Goal: Task Accomplishment & Management: Complete application form

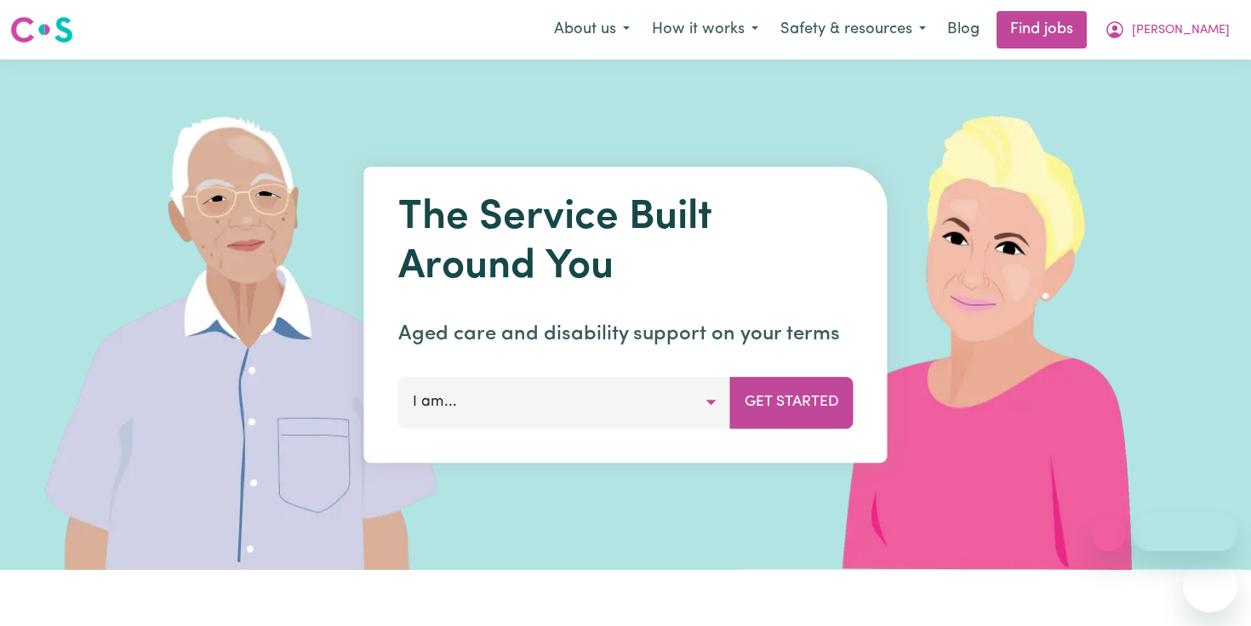
click at [1207, 31] on span "[PERSON_NAME]" at bounding box center [1181, 30] width 98 height 19
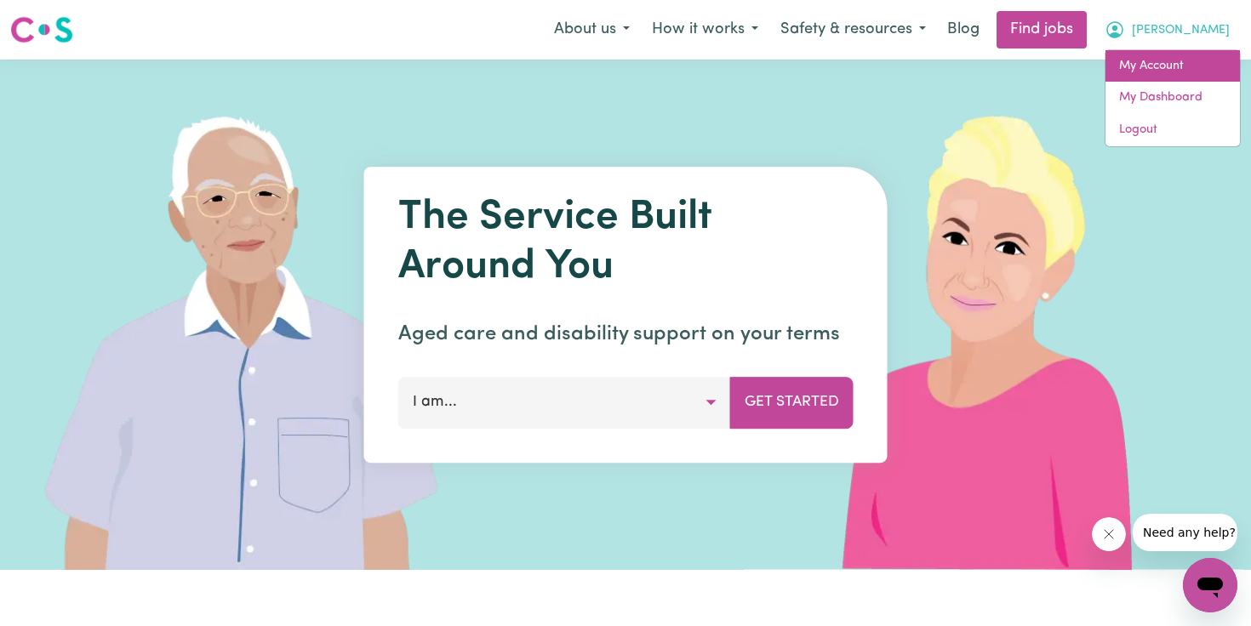
click at [1176, 65] on link "My Account" at bounding box center [1172, 66] width 134 height 32
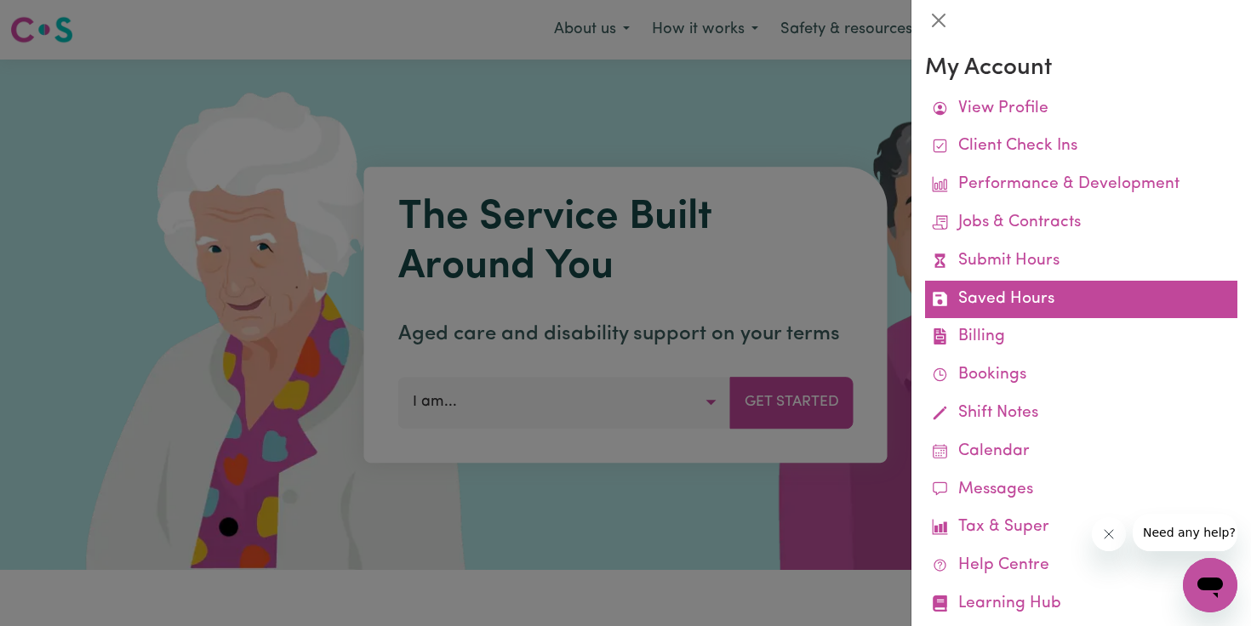
click at [1025, 294] on link "Saved Hours" at bounding box center [1081, 300] width 312 height 38
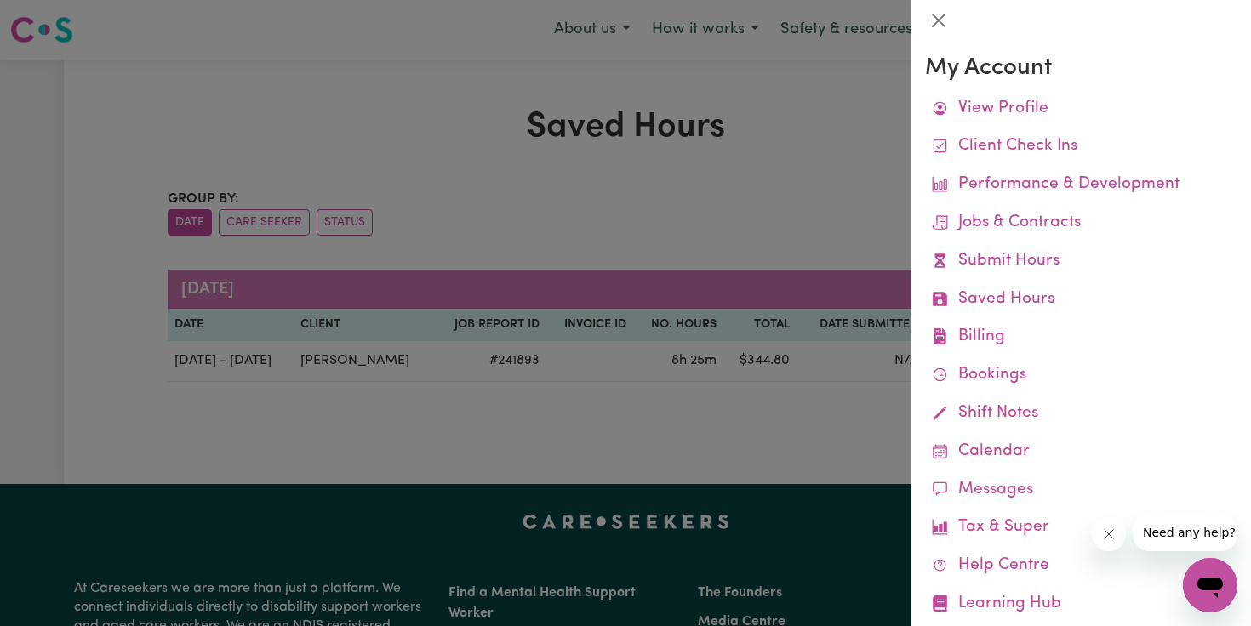
click at [805, 207] on div at bounding box center [625, 313] width 1251 height 626
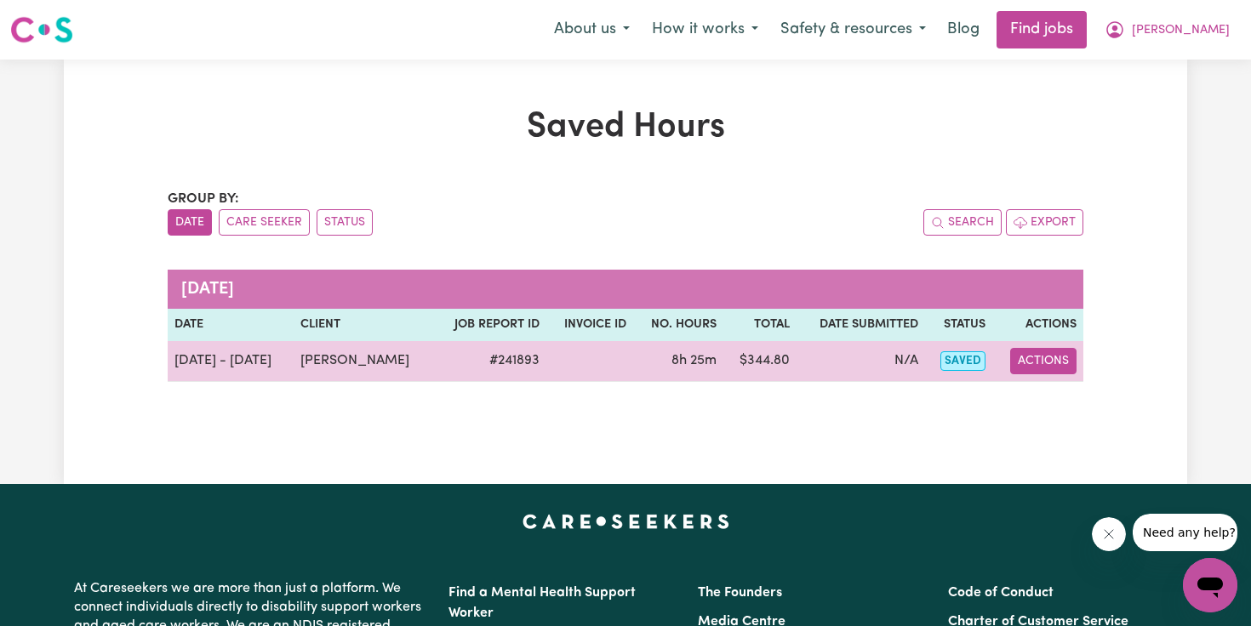
click at [1036, 356] on button "Actions" at bounding box center [1043, 361] width 66 height 26
click at [1045, 392] on link "View Job Report" at bounding box center [1086, 401] width 146 height 34
select select "pm"
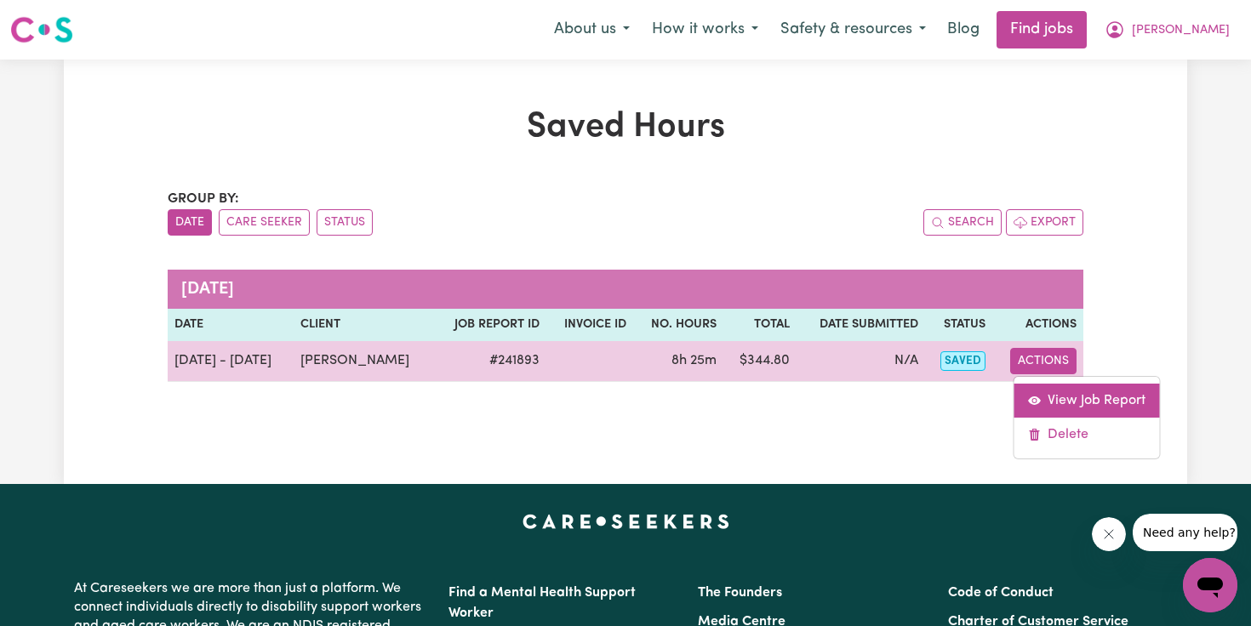
select select "pm"
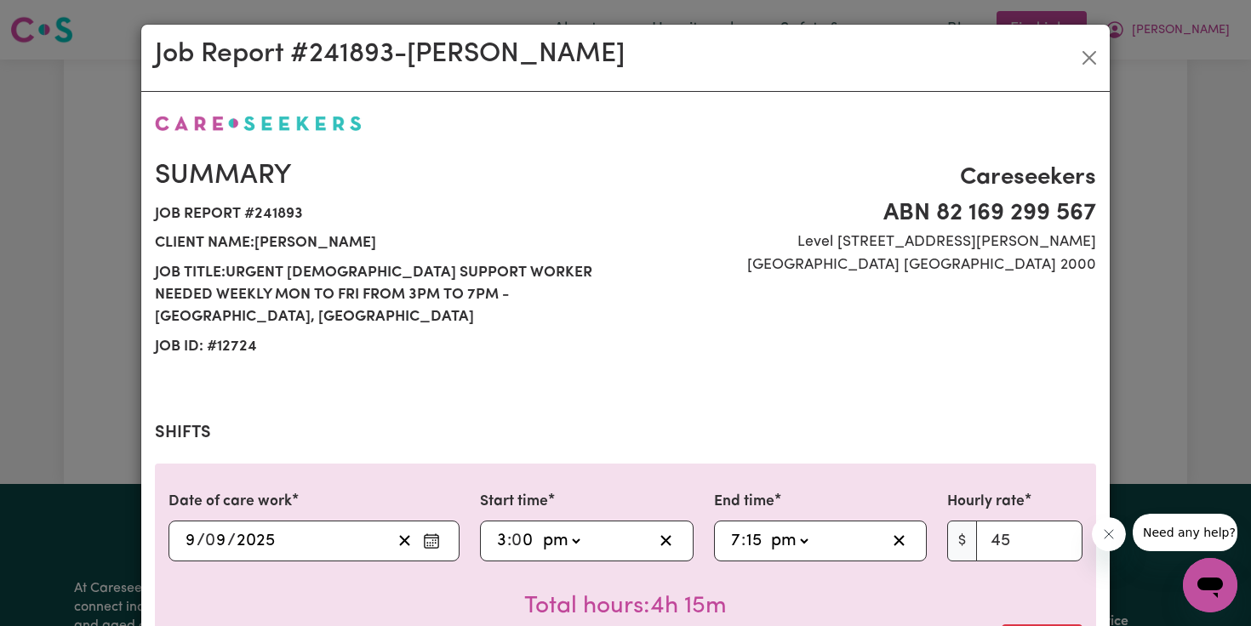
select select "45-Weekday"
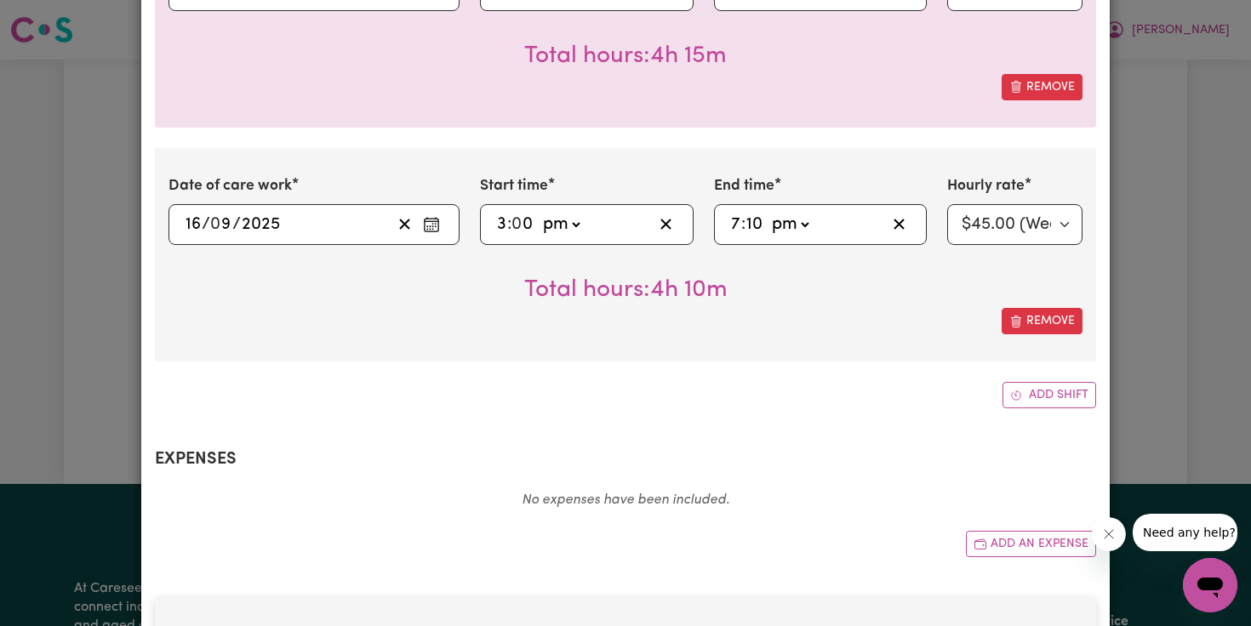
scroll to position [559, 0]
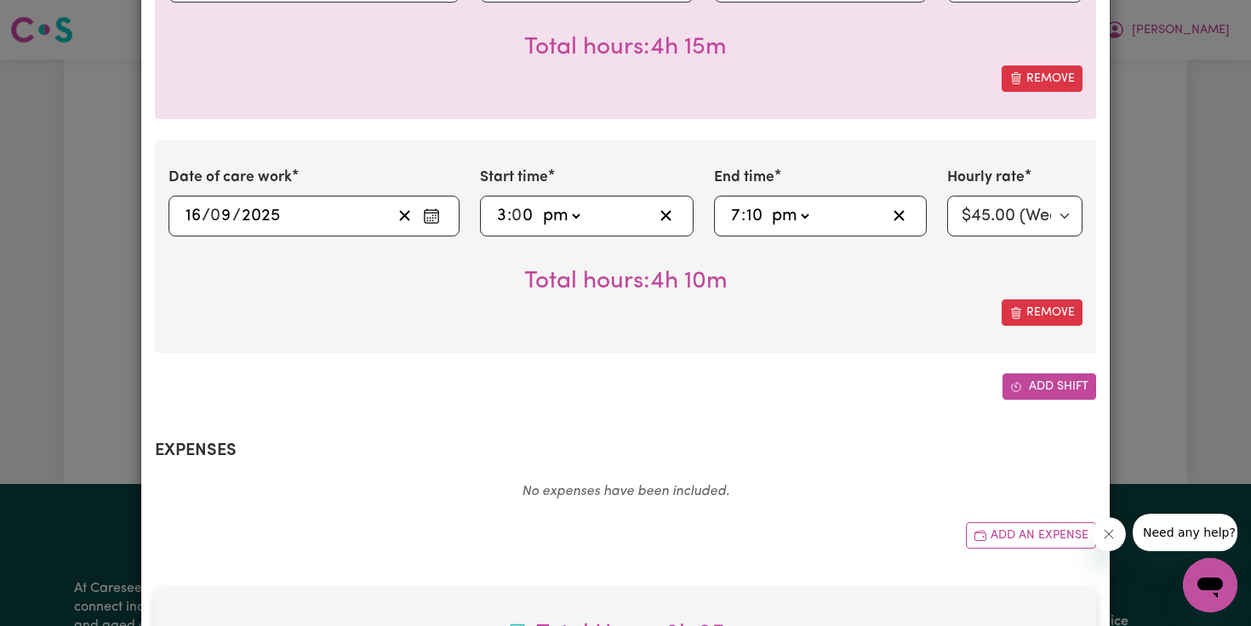
click at [1024, 374] on button "Add shift" at bounding box center [1049, 387] width 94 height 26
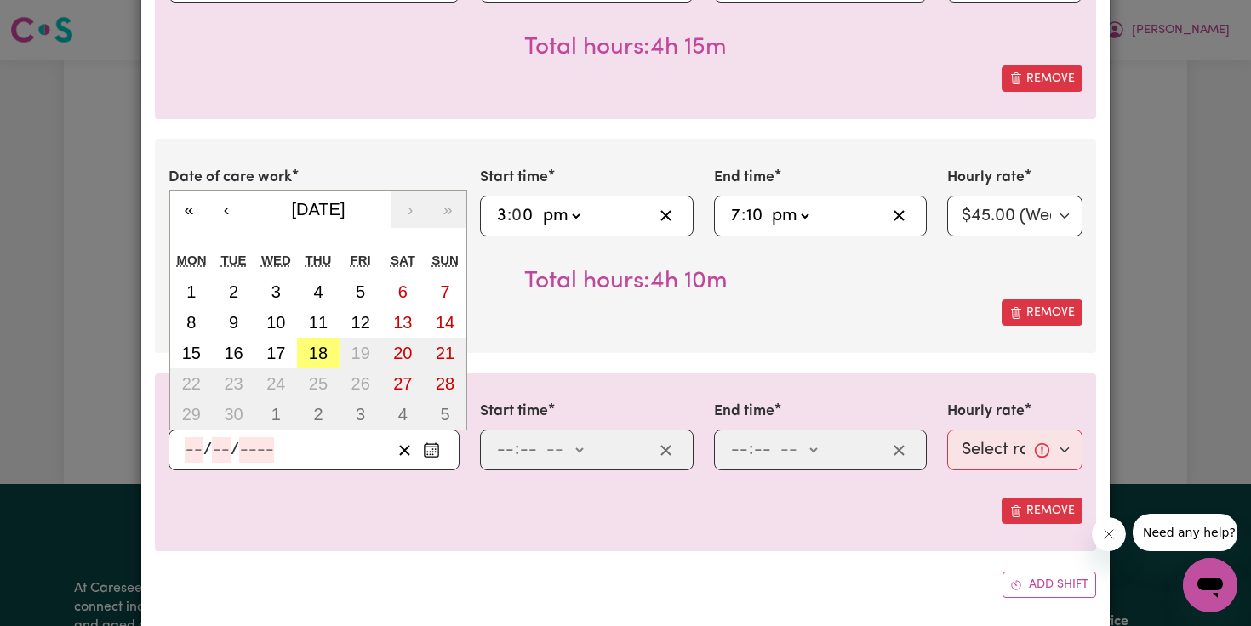
click at [191, 437] on input "number" at bounding box center [194, 450] width 19 height 26
click at [319, 325] on div "Date of care work [DATE] 9 / 0 9 / 2025 Start time 15:00 3 : 0 0 am pm End time…" at bounding box center [625, 252] width 941 height 694
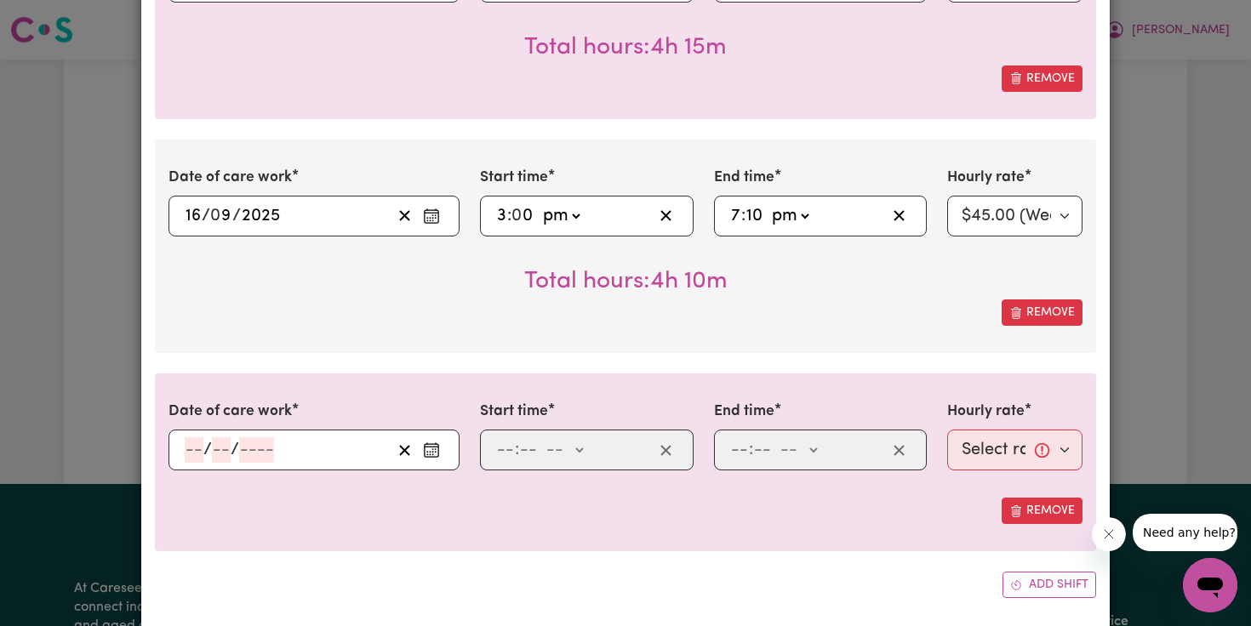
click at [185, 437] on input "number" at bounding box center [194, 450] width 19 height 26
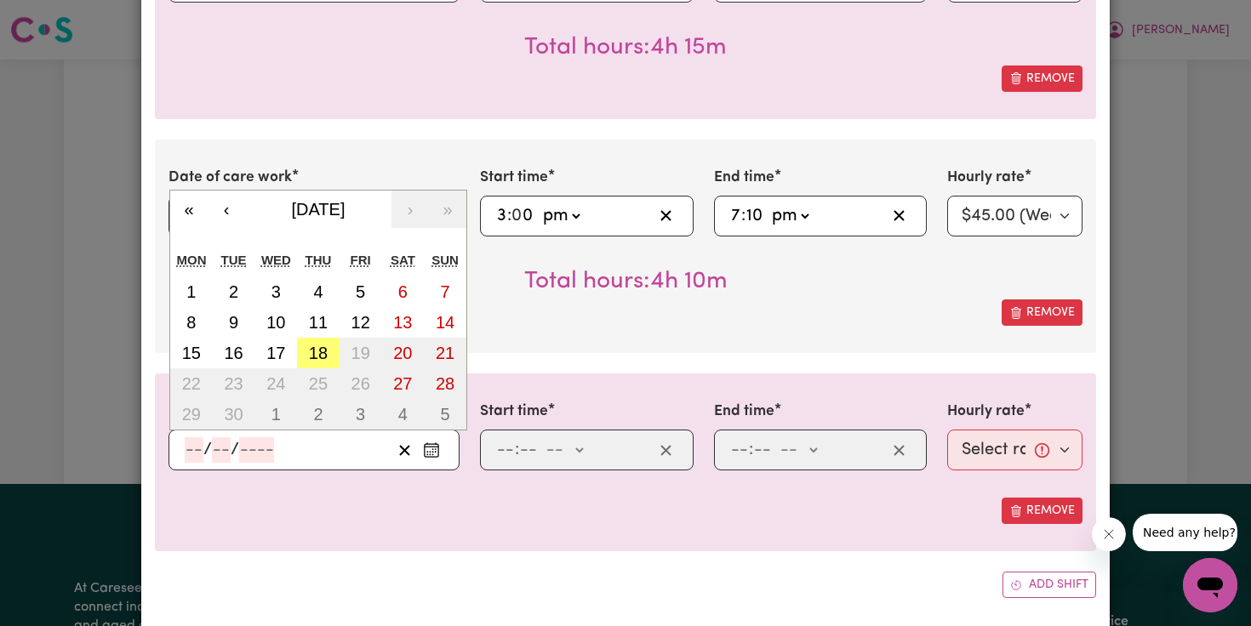
click at [316, 331] on div "Date of care work [DATE] 9 / 0 9 / 2025 Start time 15:00 3 : 0 0 am pm End time…" at bounding box center [625, 252] width 941 height 694
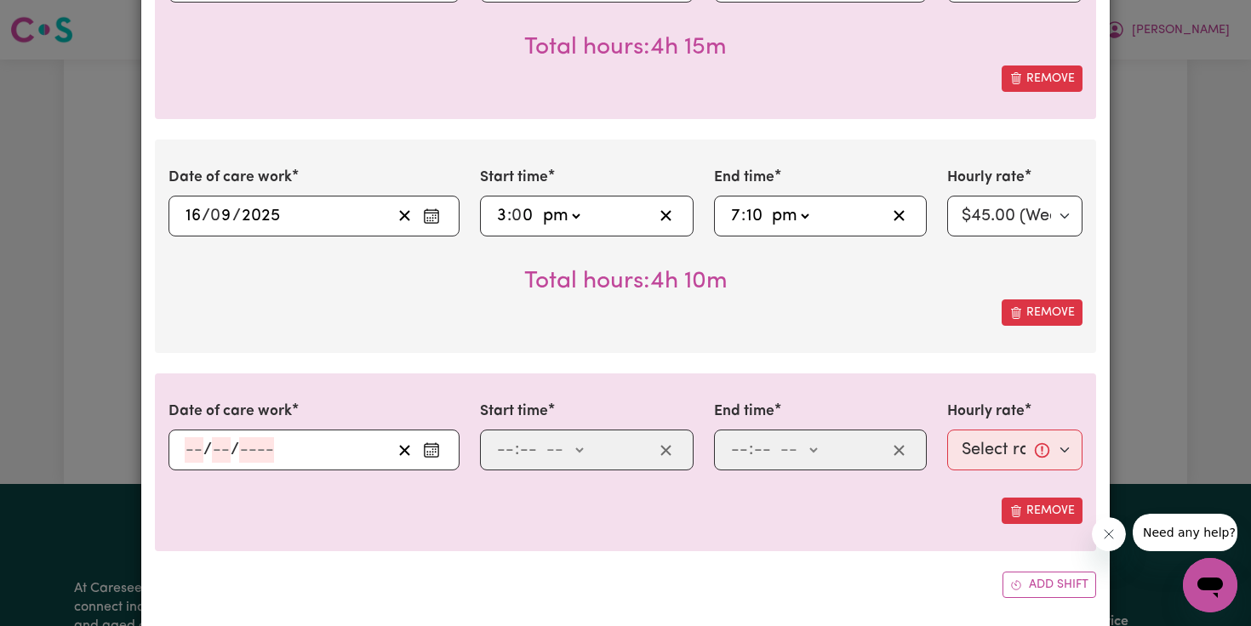
click at [198, 437] on input "number" at bounding box center [194, 450] width 19 height 26
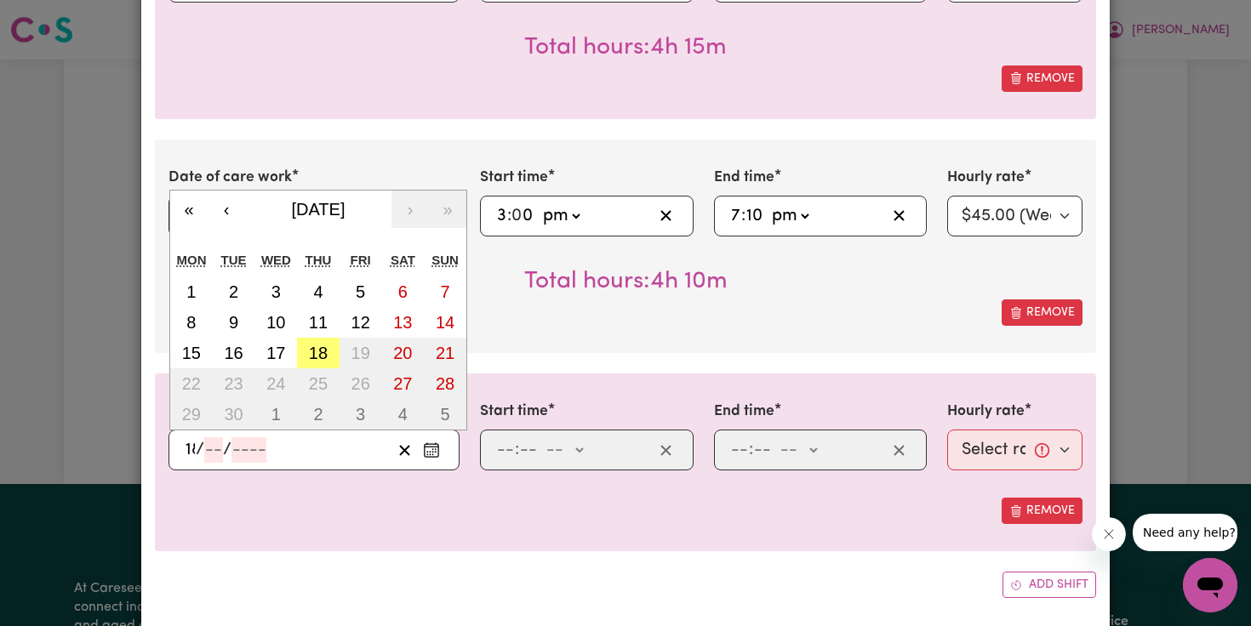
type input "18"
type input "09"
type input "0002-09-18"
type input "9"
type input "2"
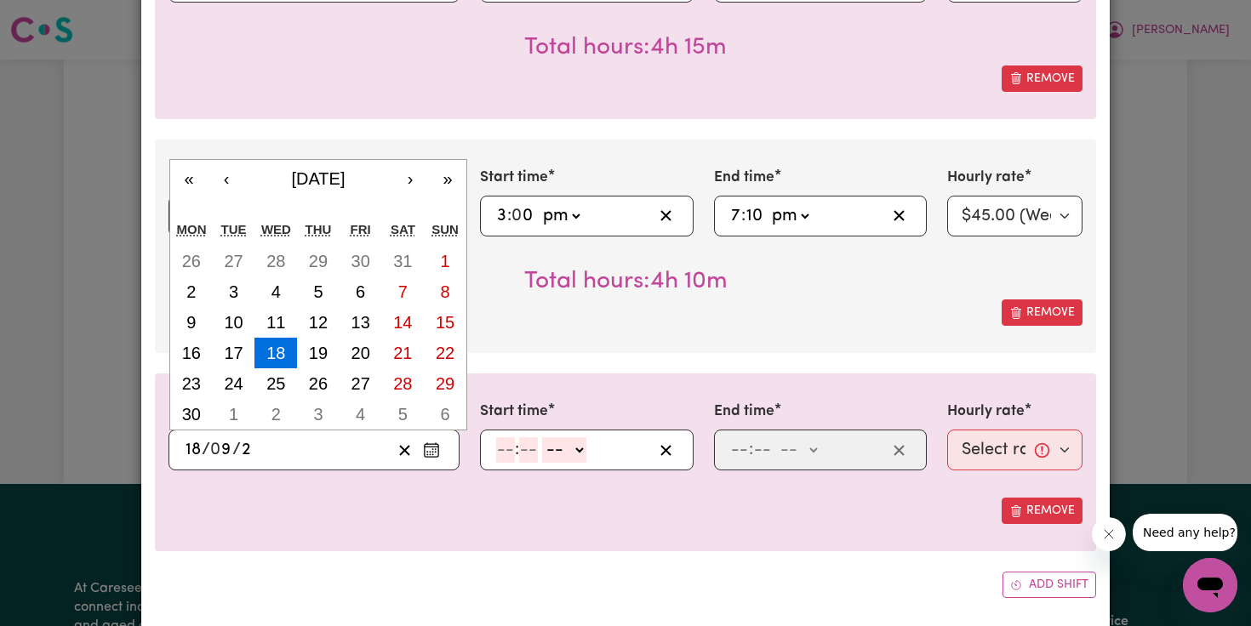
type input "0020-09-18"
type input "20"
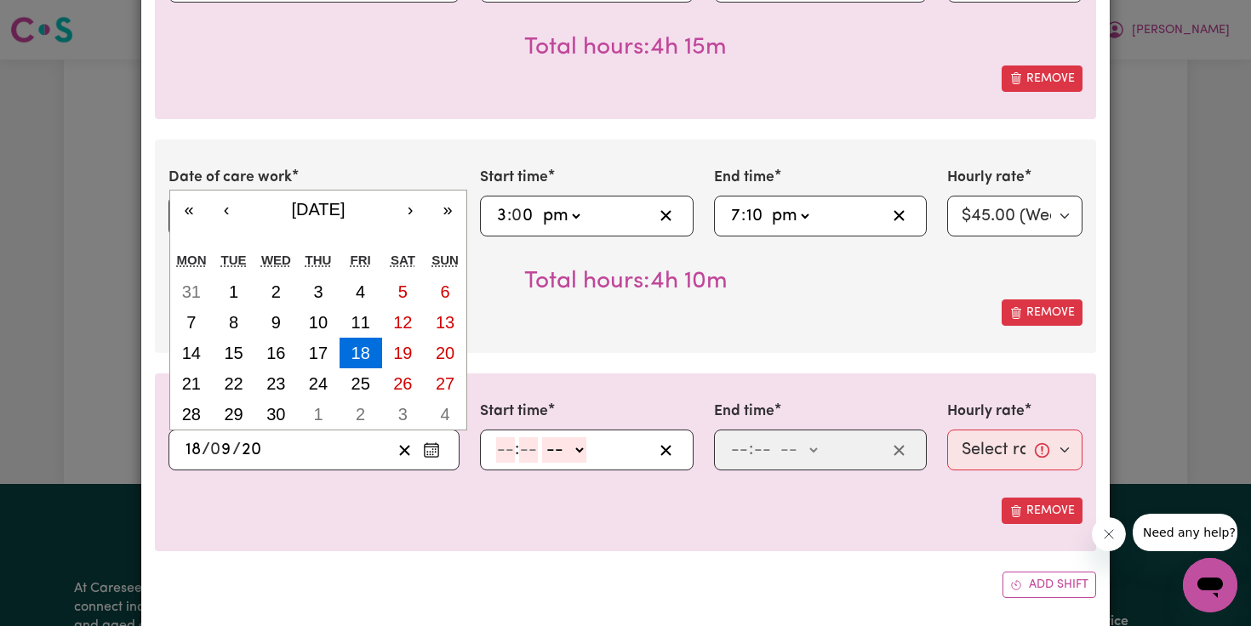
type input "0202-09-18"
type input "202"
type input "[DATE]"
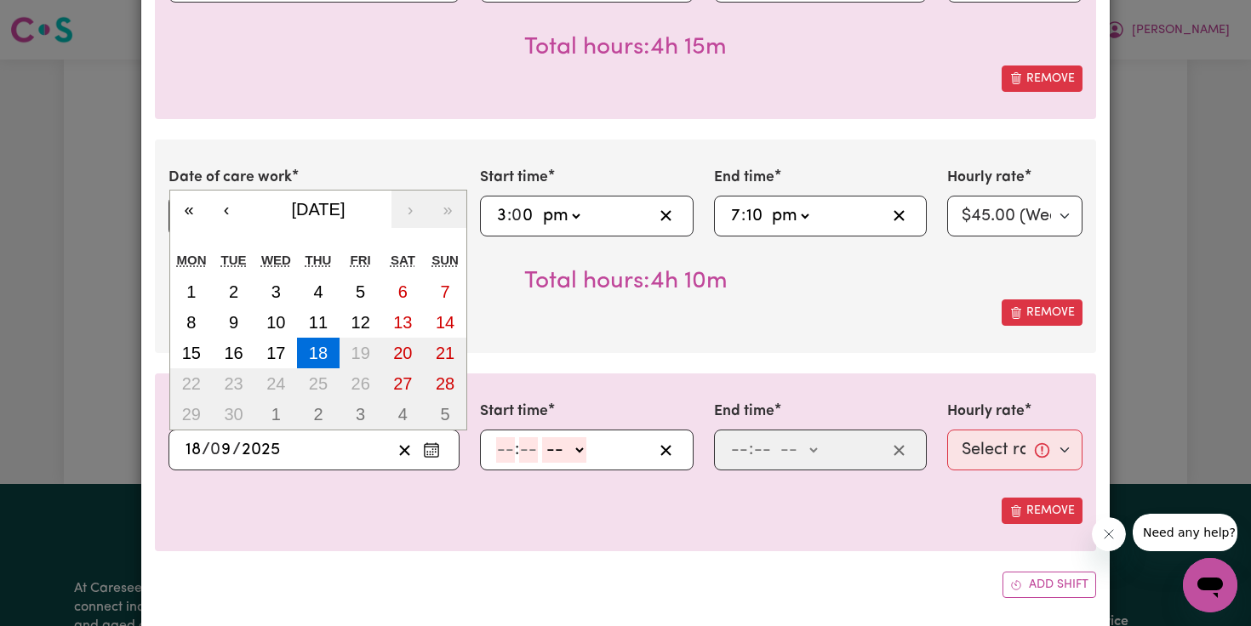
type input "2025"
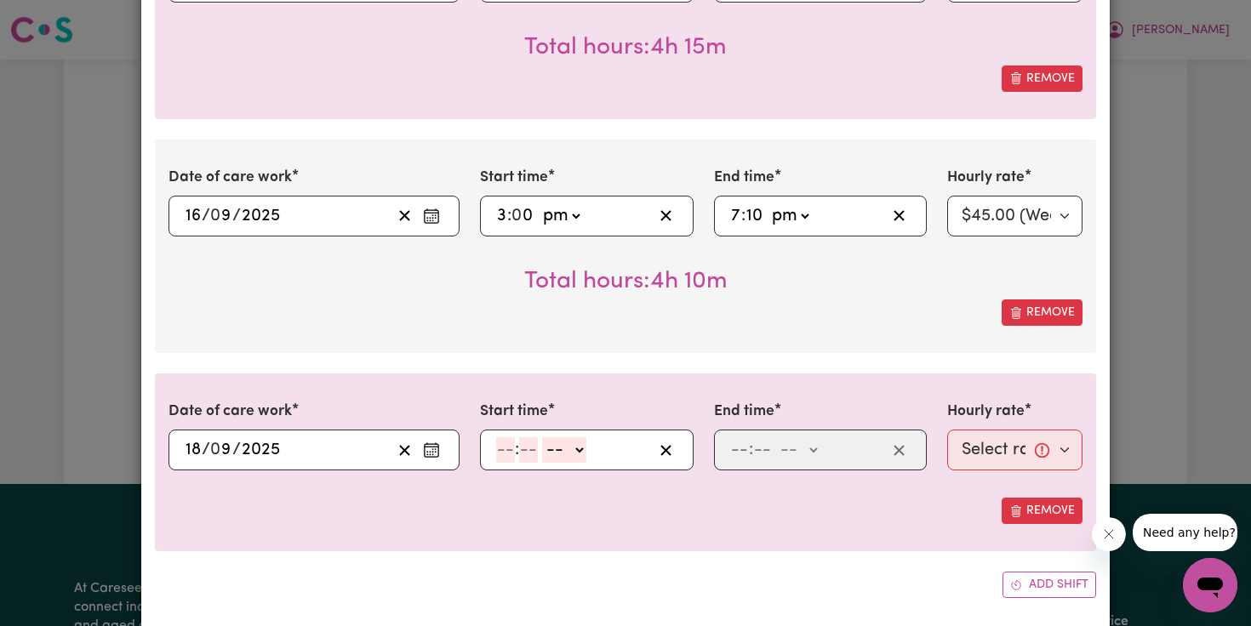
click at [484, 525] on div "Date of care work [DATE] 9 / 0 9 / 2025 Start time 15:00 3 : 0 0 am pm End time…" at bounding box center [625, 252] width 941 height 694
click at [497, 437] on input "number" at bounding box center [505, 450] width 19 height 26
type input "3"
type input "00"
select select "pm"
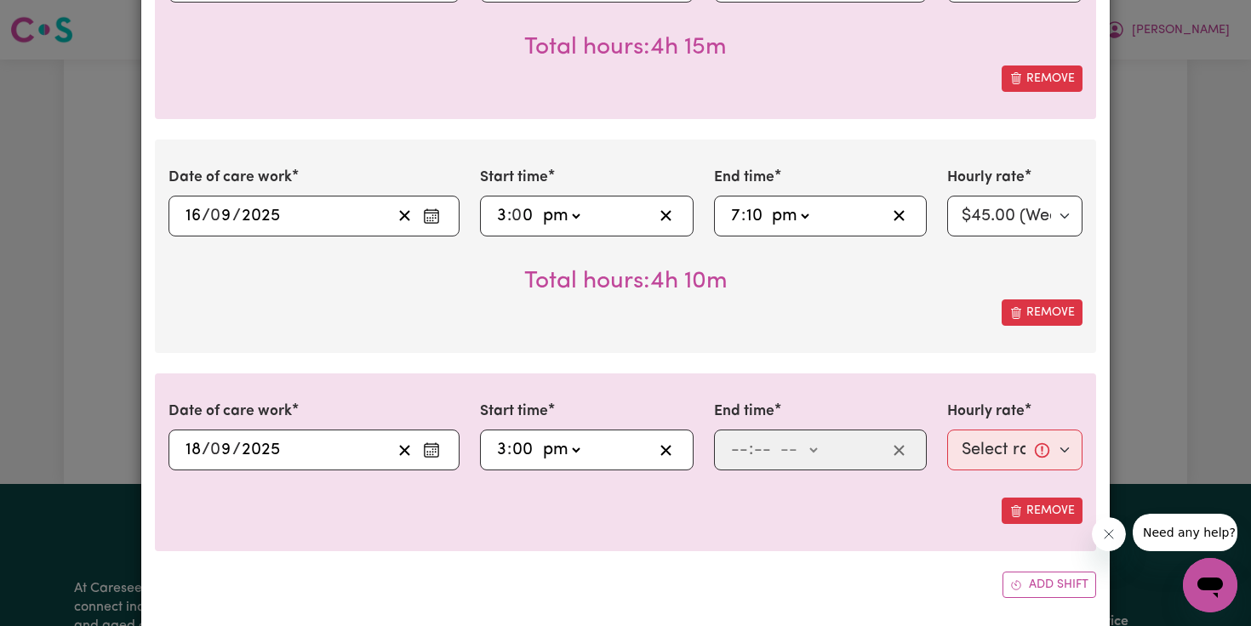
type input "15:00"
type input "0"
click at [737, 437] on input "number" at bounding box center [739, 450] width 19 height 26
type input "7"
type input "00"
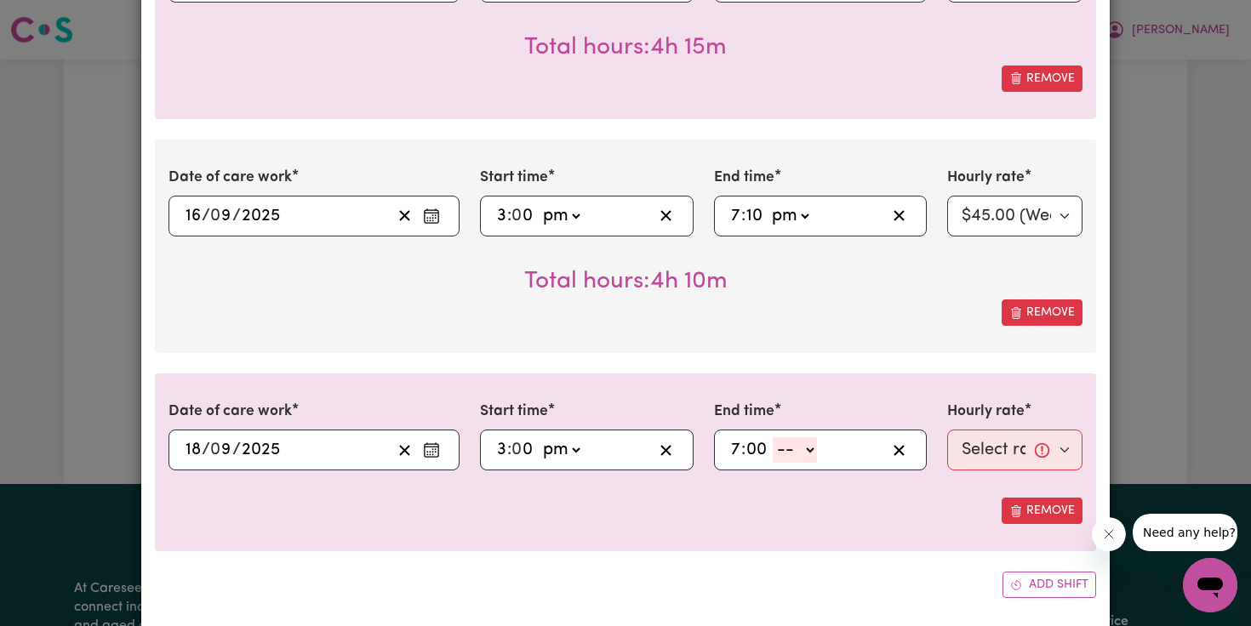
click at [813, 442] on div "7 : 00 -- am pm" at bounding box center [821, 450] width 214 height 41
select select "pm"
type input "19:00"
type input "0"
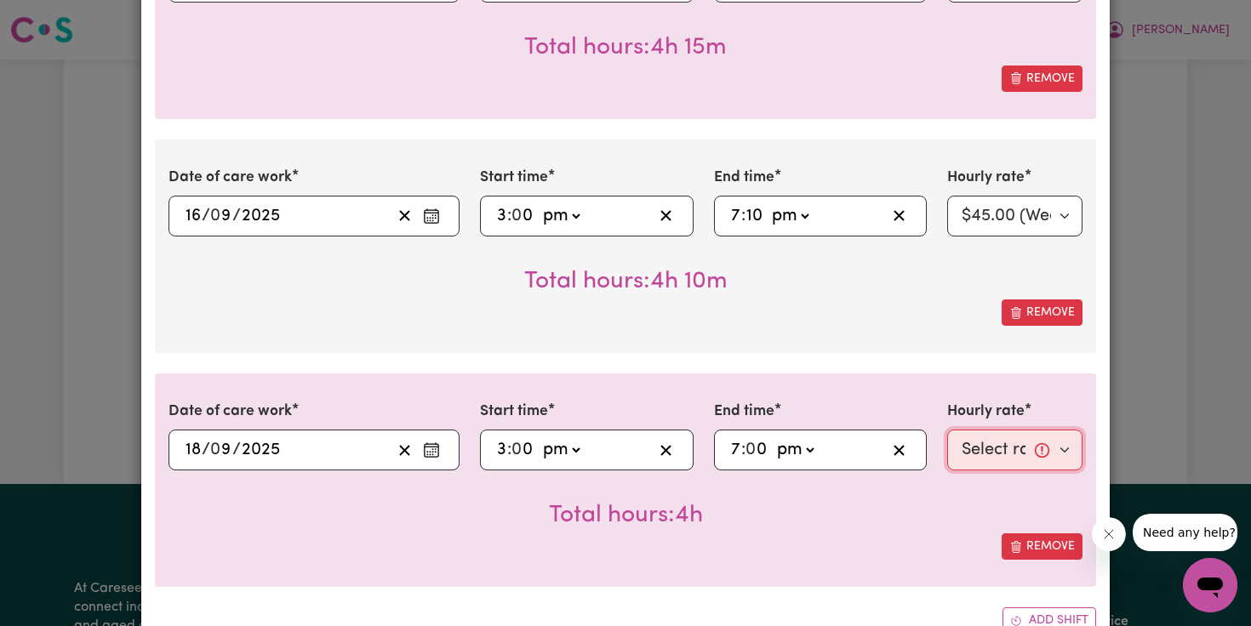
select select "45-Weekday"
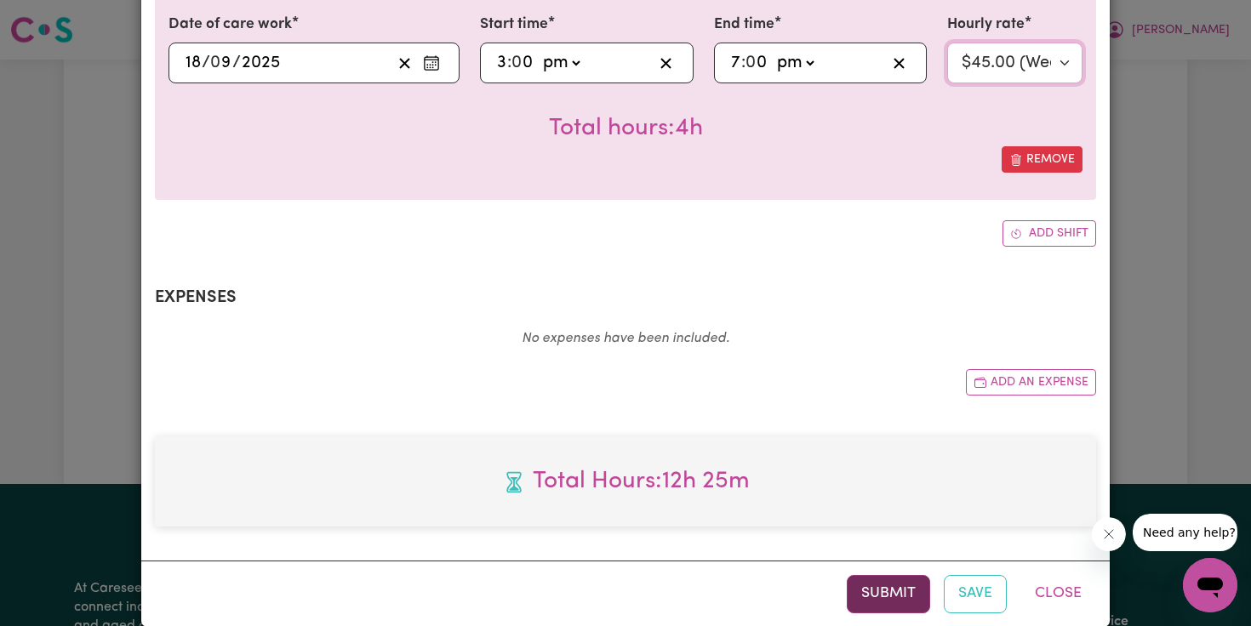
scroll to position [945, 0]
click at [979, 576] on button "Save" at bounding box center [975, 594] width 63 height 37
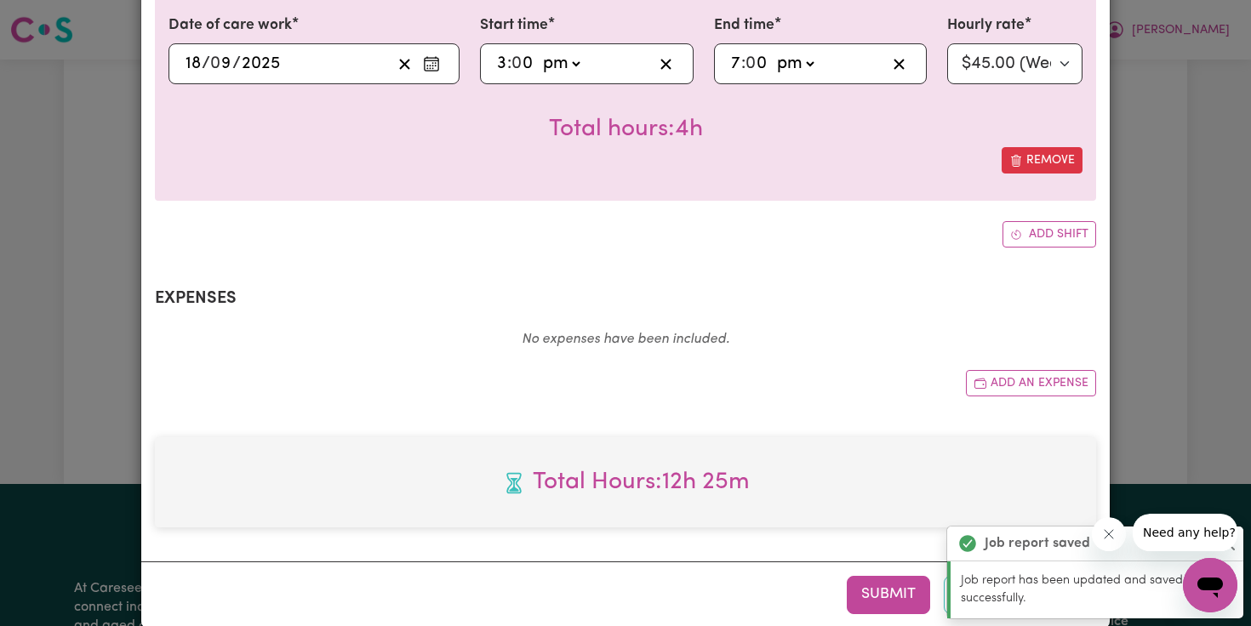
click at [1110, 521] on button "Close message from company" at bounding box center [1108, 534] width 34 height 34
click at [1236, 537] on button "Close" at bounding box center [1228, 544] width 20 height 20
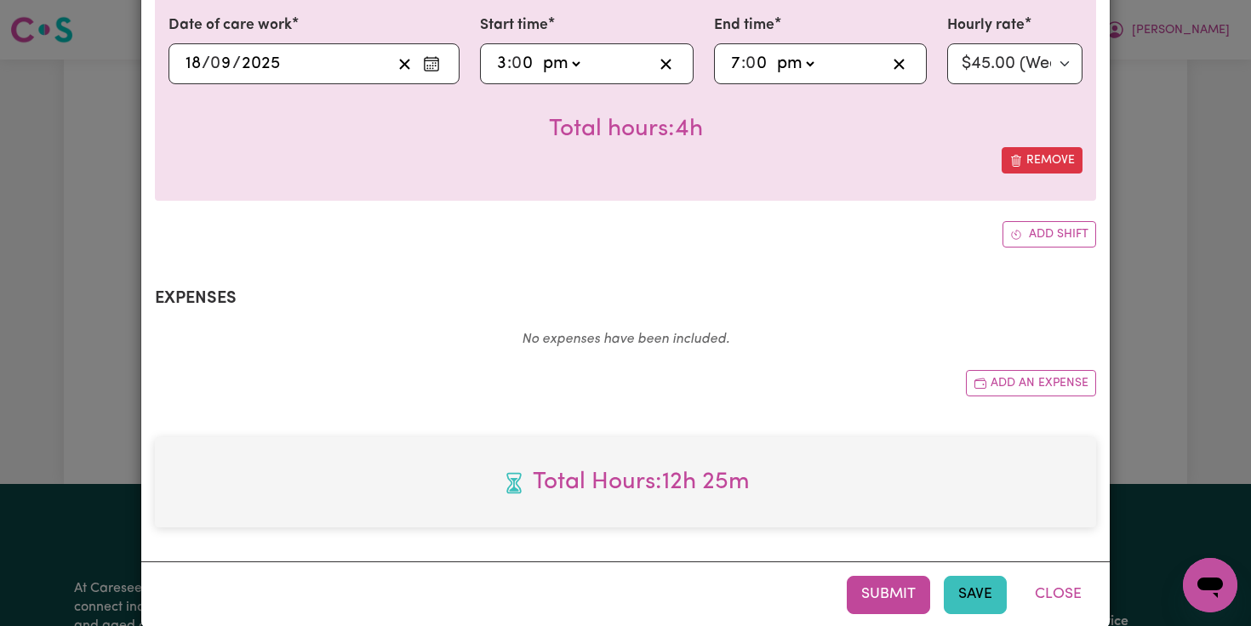
click at [969, 576] on button "Save" at bounding box center [975, 594] width 63 height 37
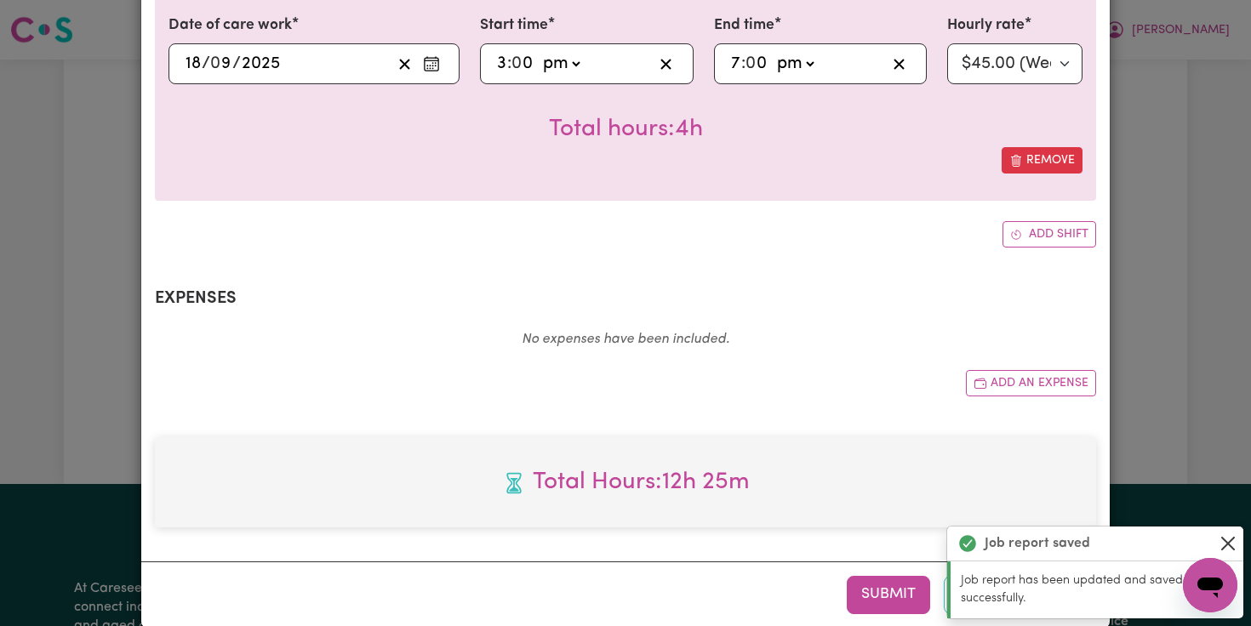
click at [1224, 544] on button "Close" at bounding box center [1228, 544] width 20 height 20
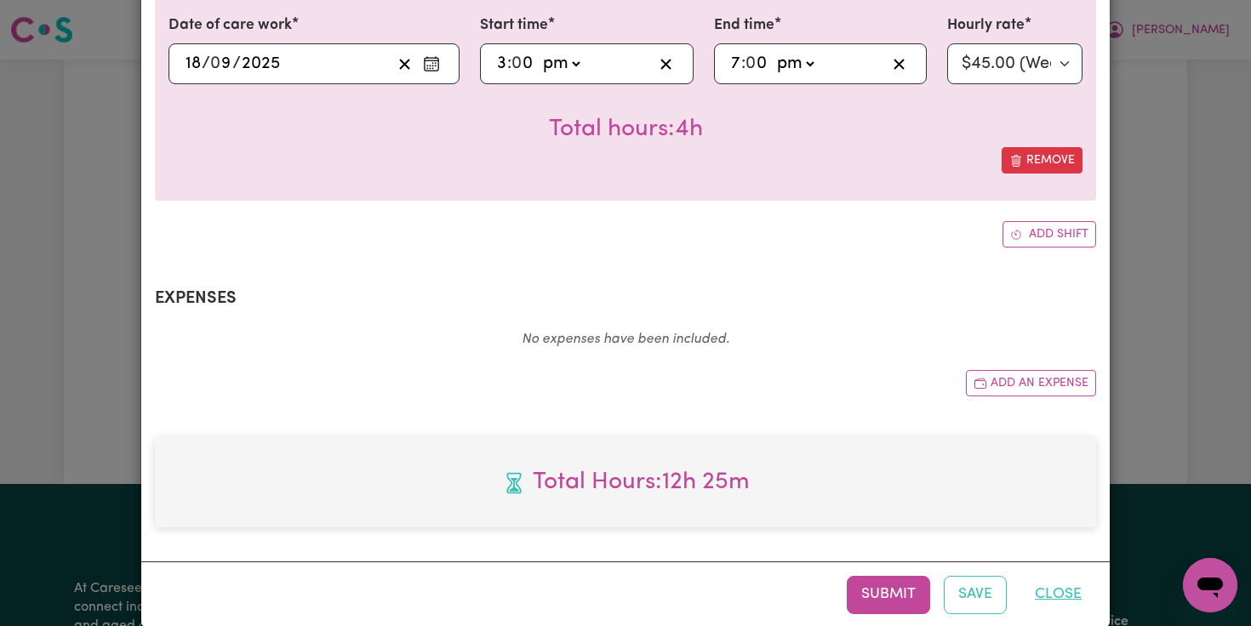
click at [1051, 582] on button "Close" at bounding box center [1058, 594] width 76 height 37
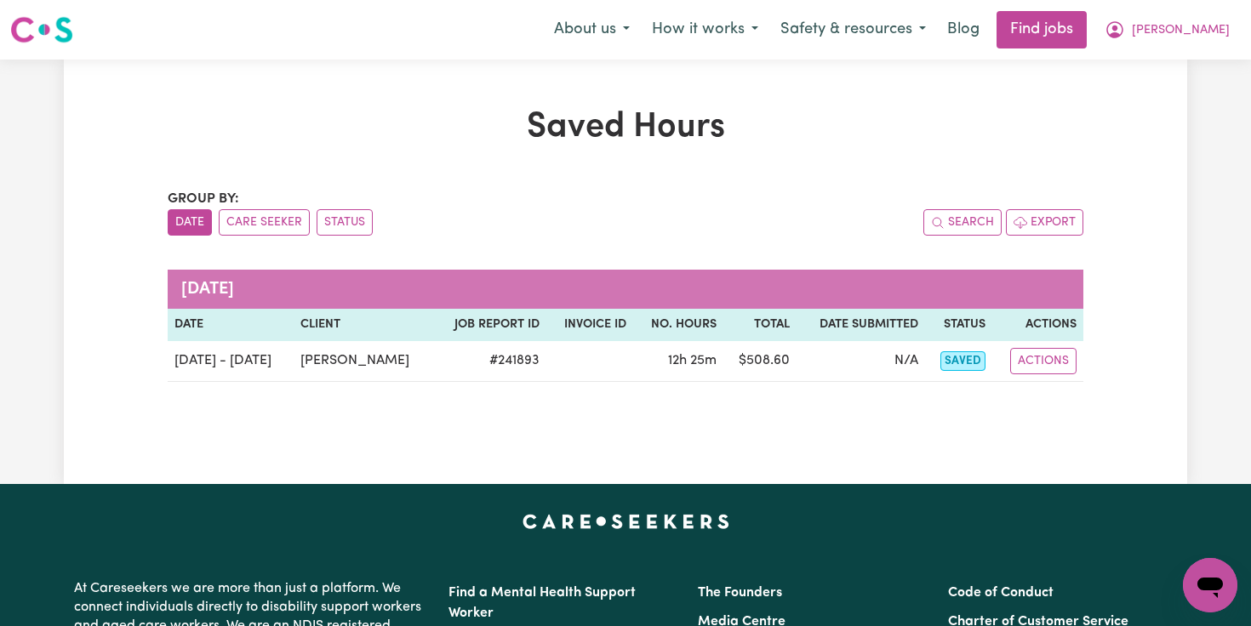
scroll to position [0, 0]
